Goal: Transaction & Acquisition: Purchase product/service

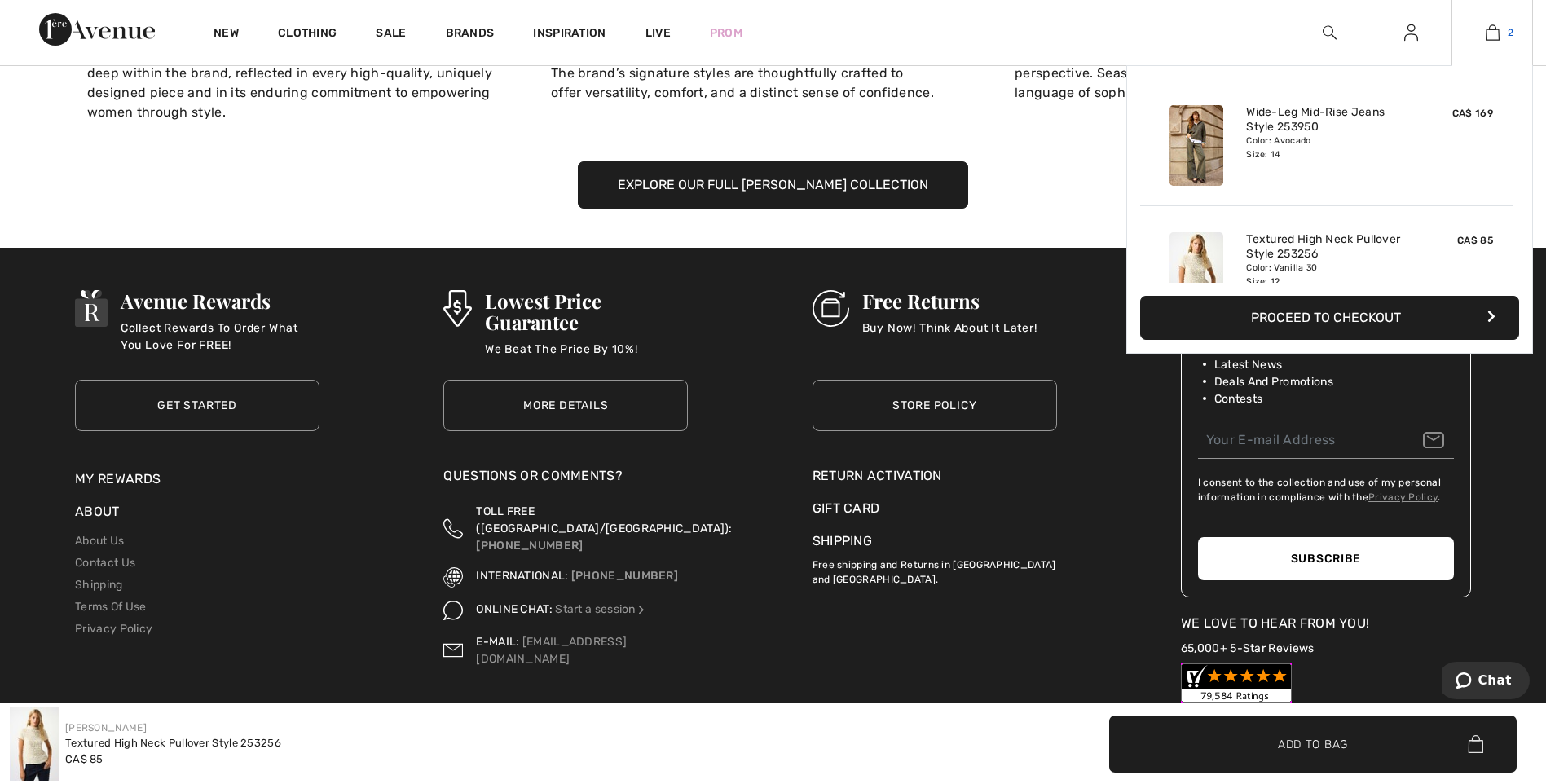
click at [1503, 39] on link "2" at bounding box center [1492, 32] width 80 height 19
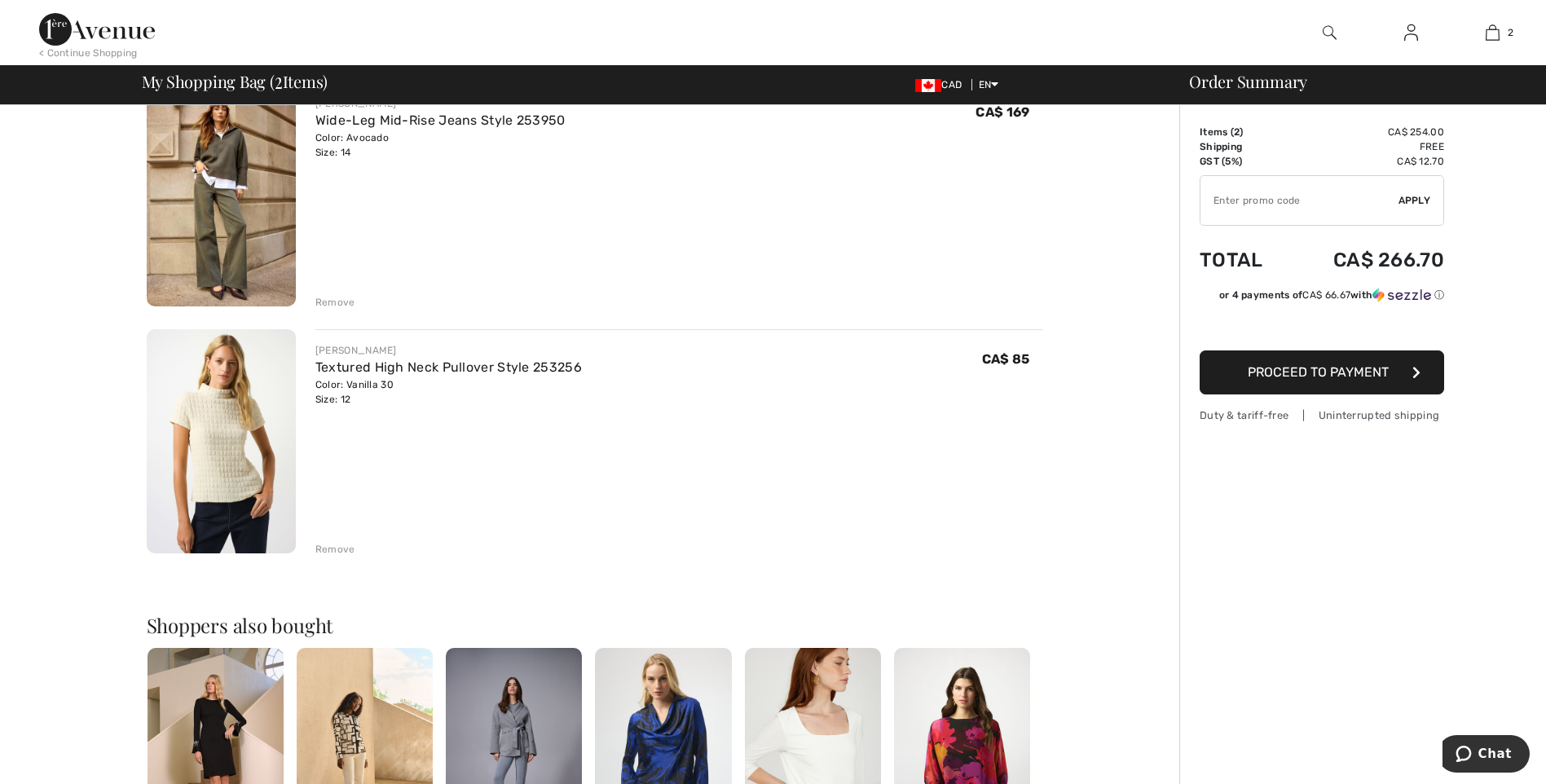
scroll to position [163, 0]
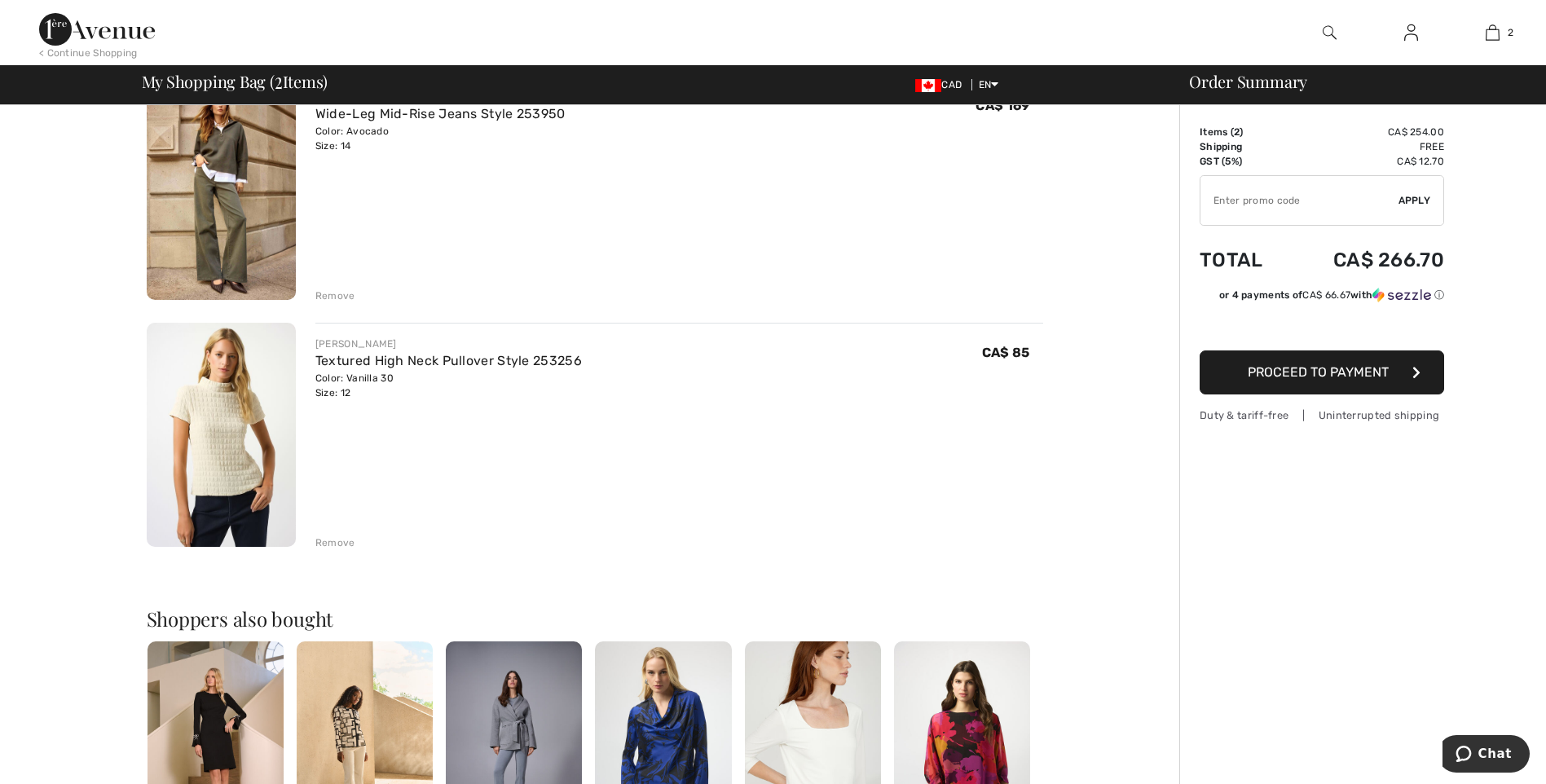
click at [333, 541] on div "Remove" at bounding box center [335, 542] width 40 height 15
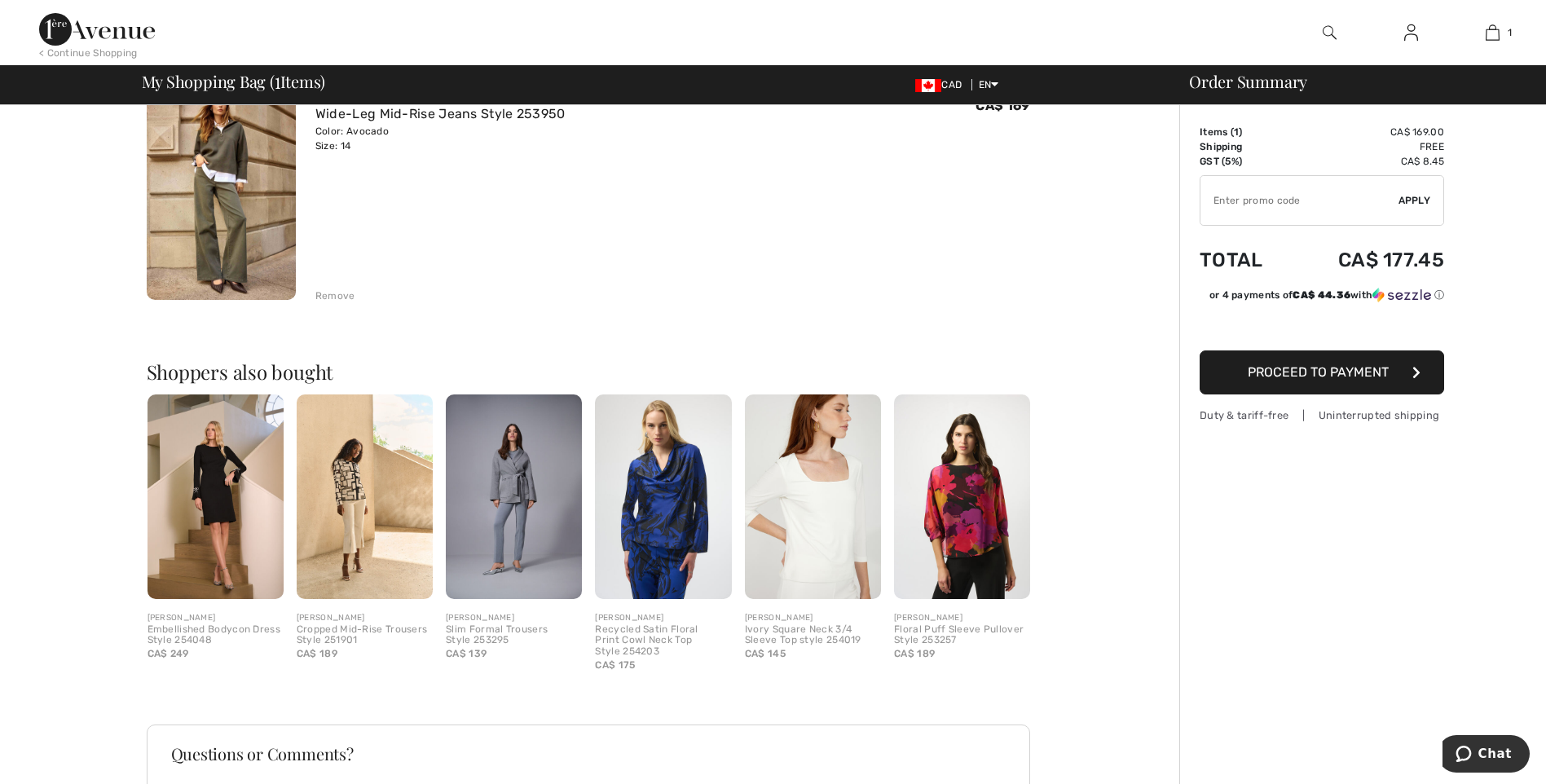
click at [1336, 373] on span "Proceed to Payment" at bounding box center [1318, 372] width 141 height 16
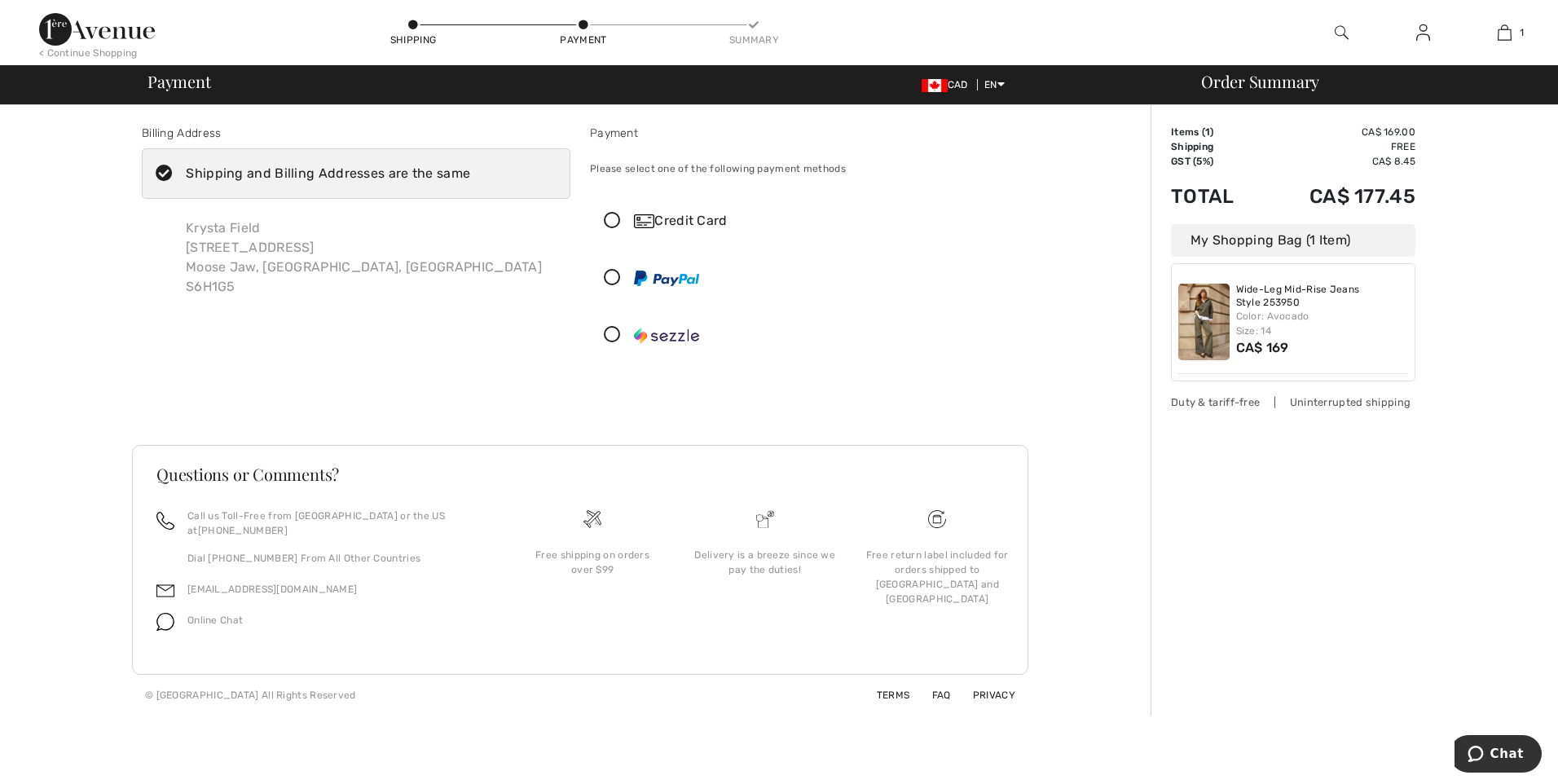
click at [611, 212] on icon at bounding box center [613, 221] width 43 height 17
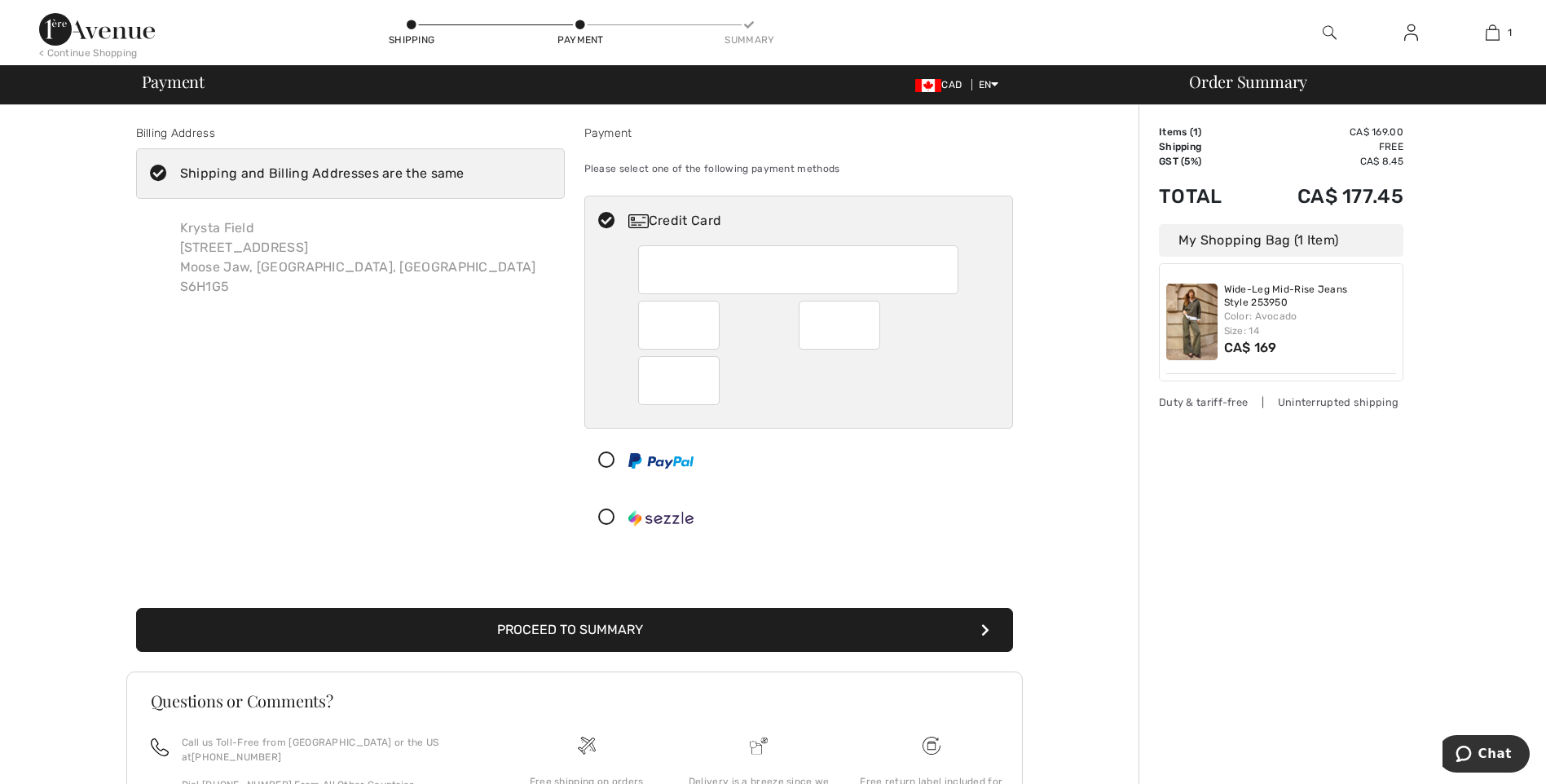
click at [686, 247] on div at bounding box center [798, 269] width 320 height 48
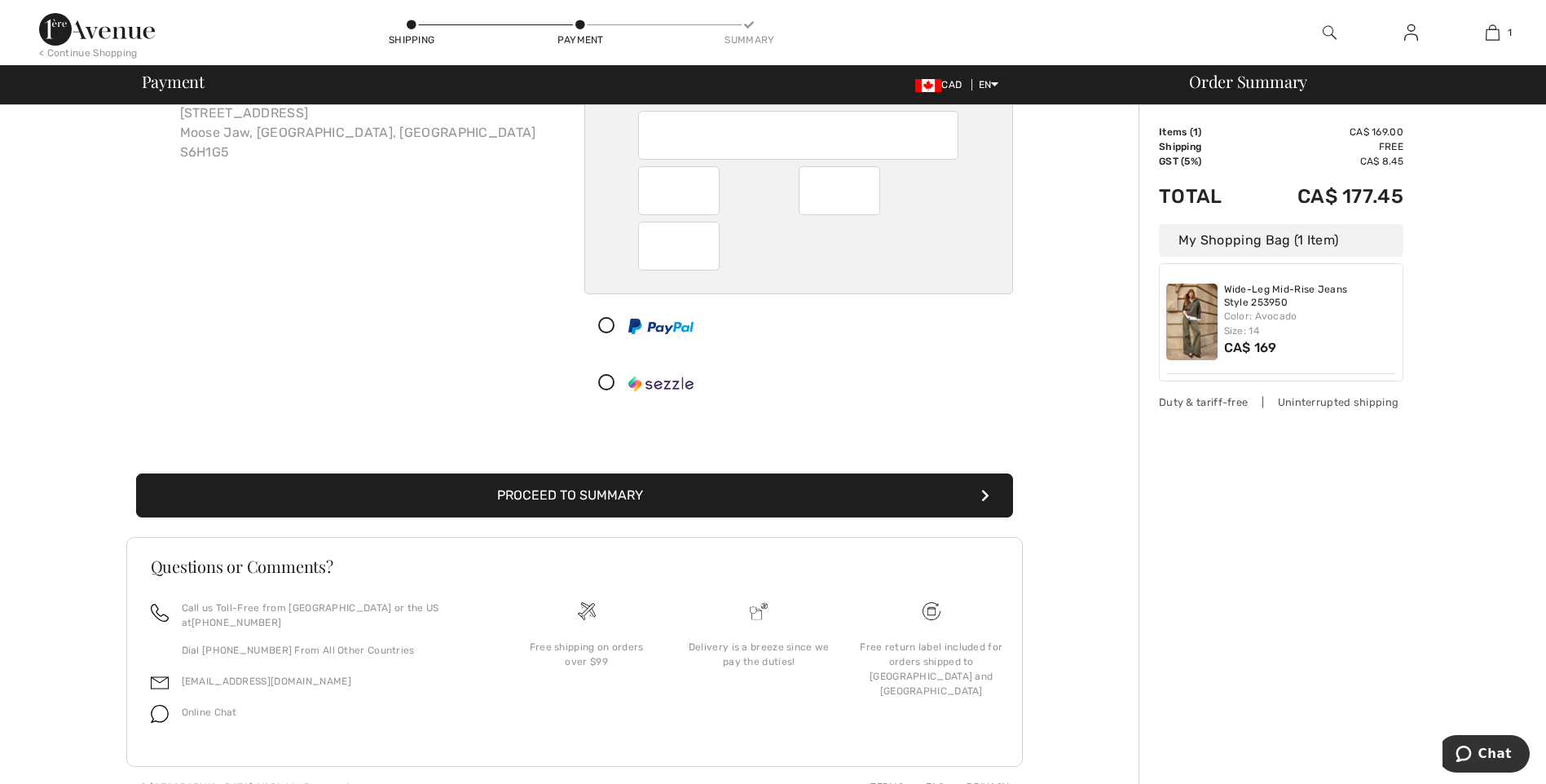
scroll to position [144, 0]
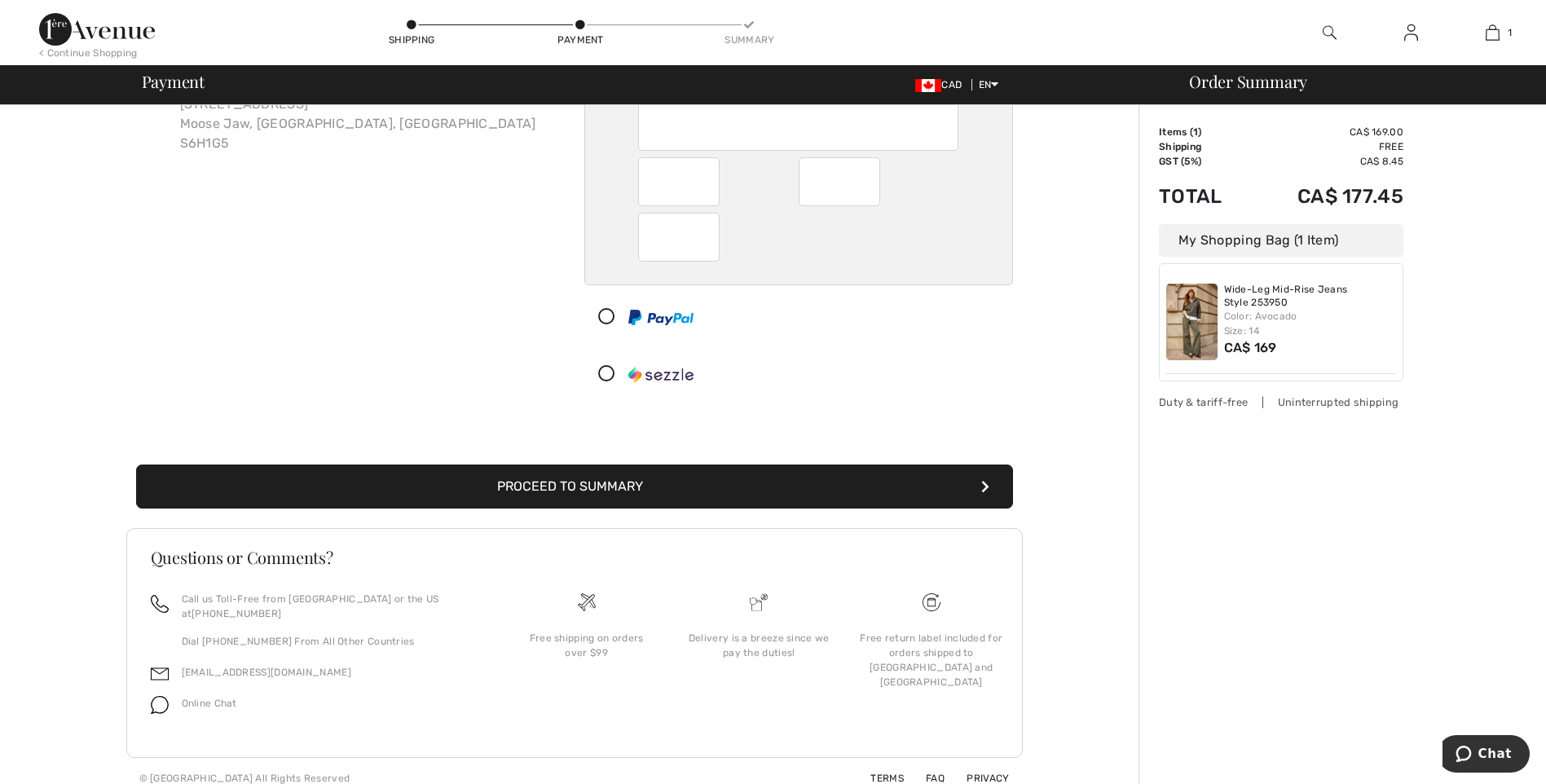
click at [975, 487] on button "Proceed to Summary" at bounding box center [574, 486] width 877 height 44
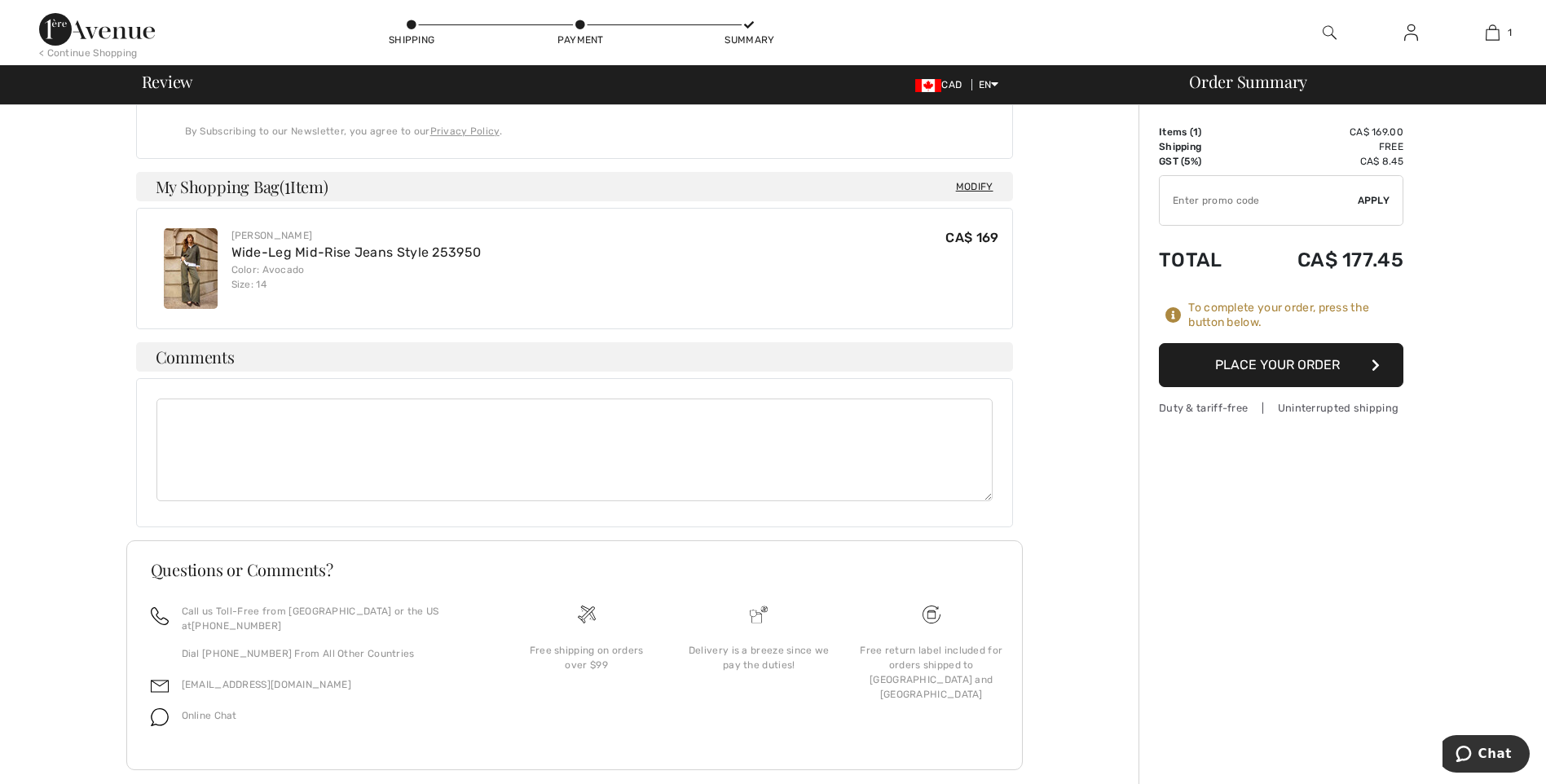
scroll to position [797, 0]
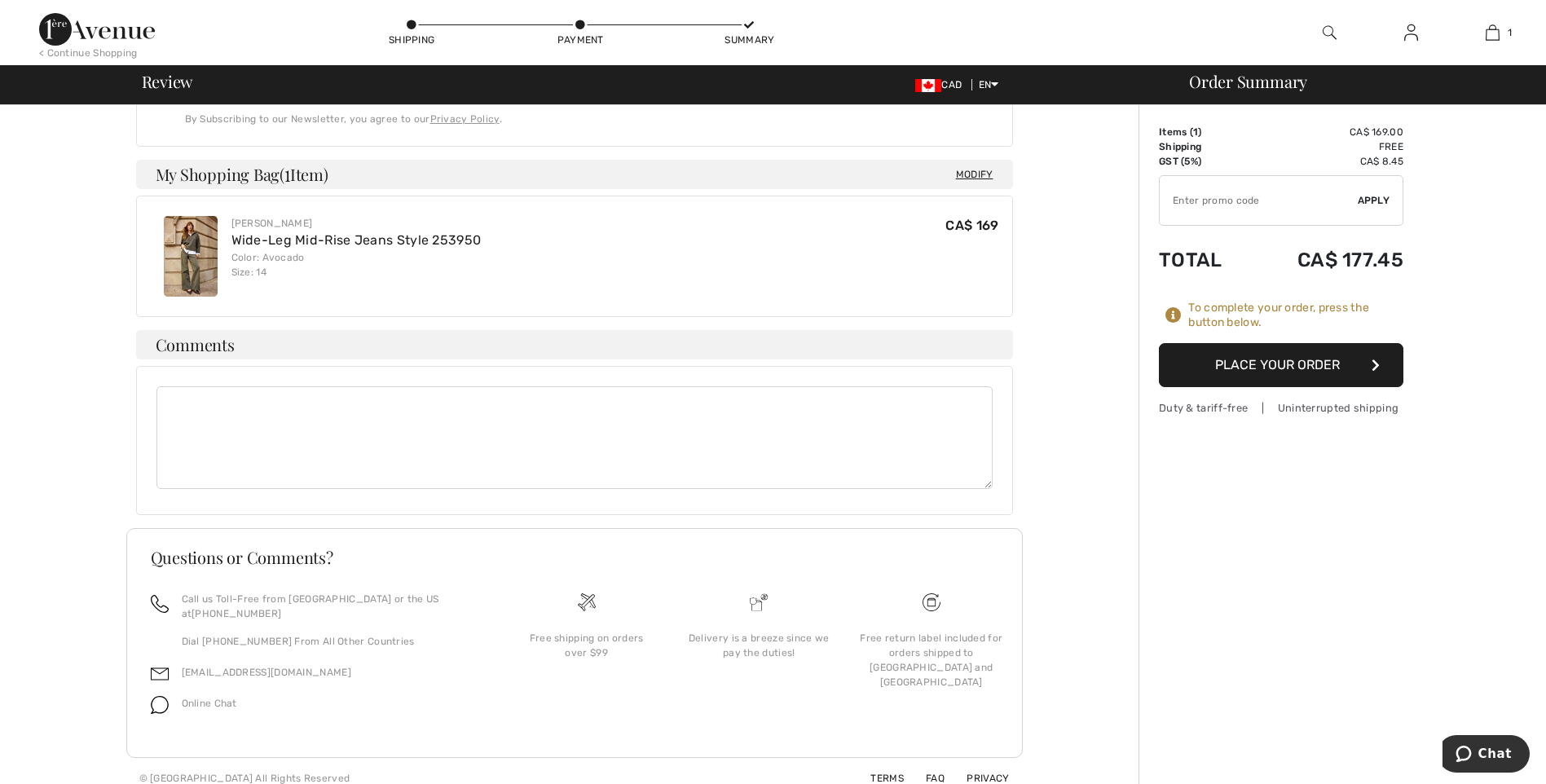
click at [1303, 371] on button "Place Your Order" at bounding box center [1281, 364] width 244 height 44
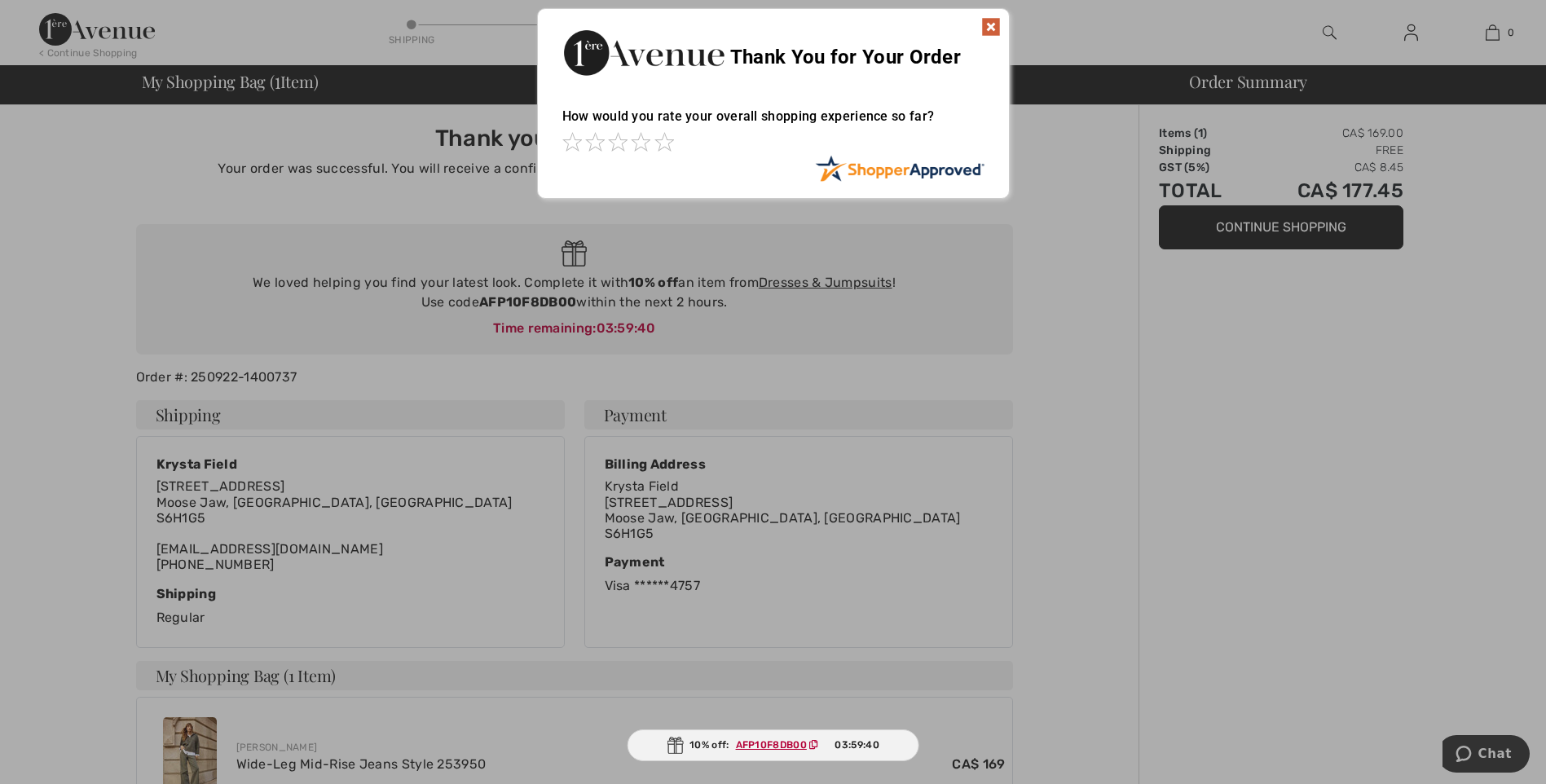
click at [992, 21] on img at bounding box center [991, 26] width 19 height 19
